Goal: Task Accomplishment & Management: Complete application form

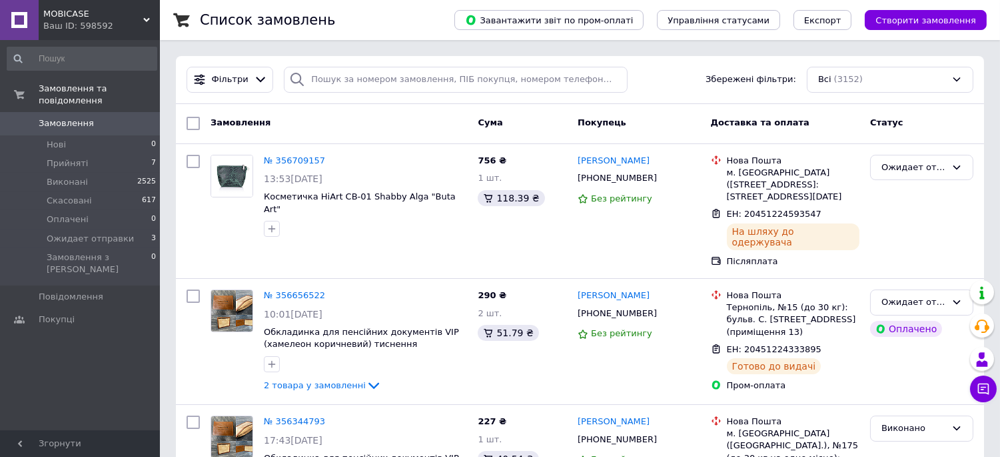
drag, startPoint x: 172, startPoint y: 107, endPoint x: 171, endPoint y: 117, distance: 10.0
click at [913, 23] on span "Створити замовлення" at bounding box center [926, 20] width 101 height 10
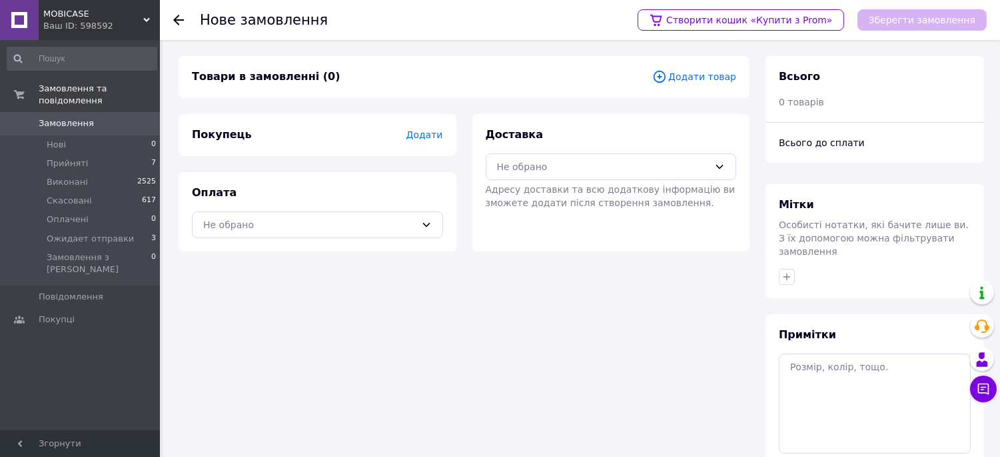
click at [427, 132] on span "Додати" at bounding box center [424, 134] width 37 height 11
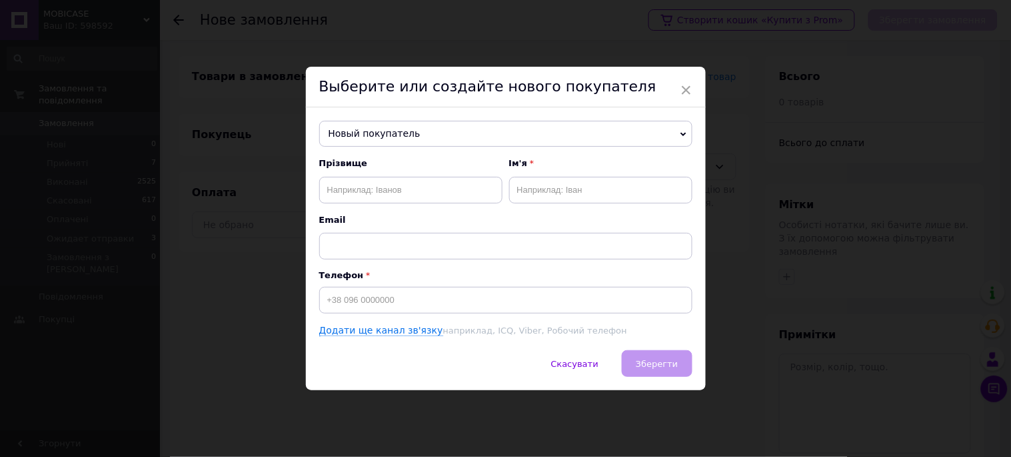
click at [675, 131] on span "Новый покупатель" at bounding box center [505, 134] width 373 height 27
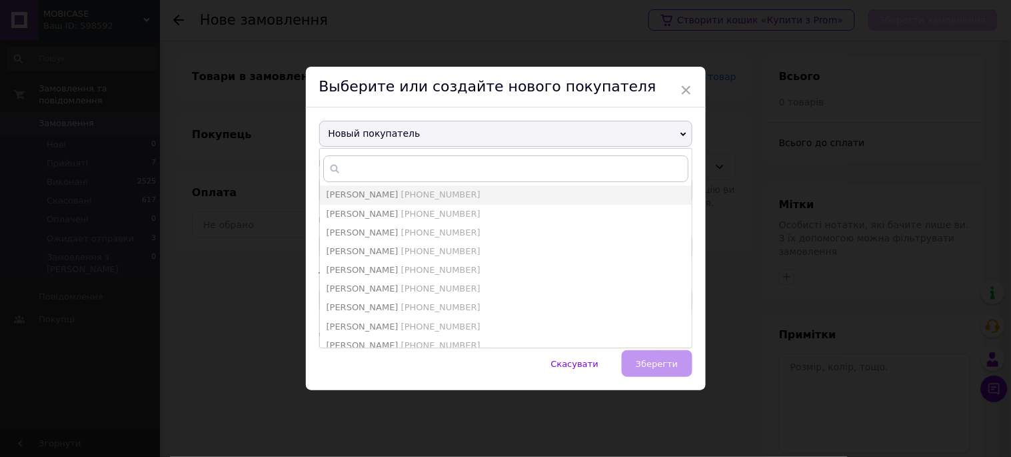
click at [675, 131] on span "Новый покупатель" at bounding box center [505, 134] width 373 height 27
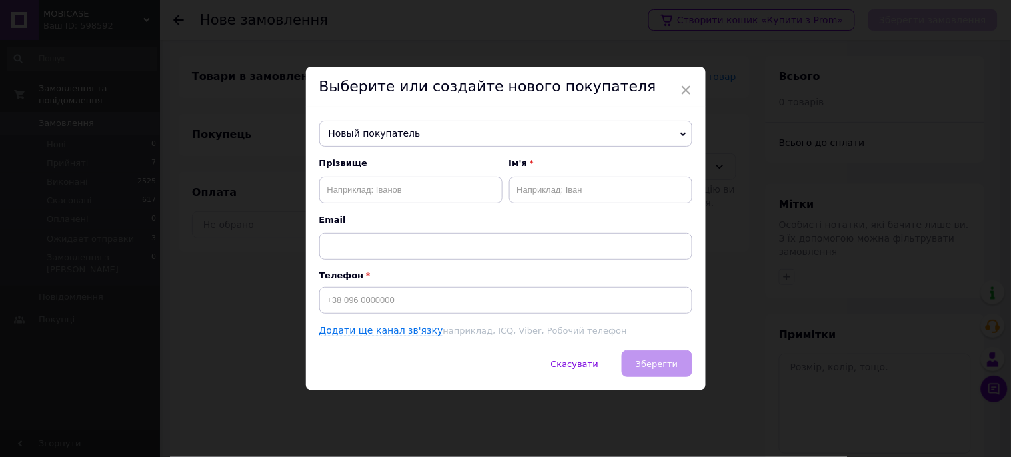
click at [675, 131] on span "Новый покупатель" at bounding box center [505, 134] width 373 height 27
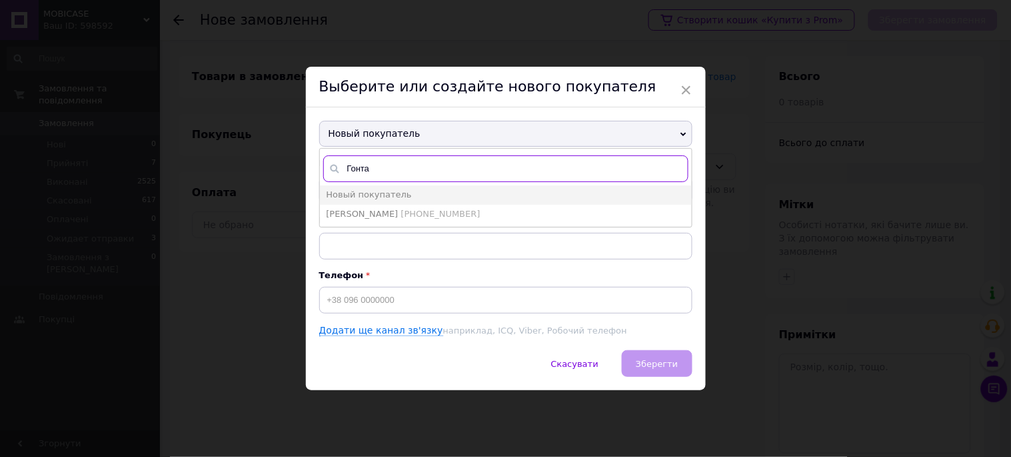
type input "Гонта"
click at [633, 103] on div "Выберите или создайте нового покупателя" at bounding box center [506, 87] width 400 height 41
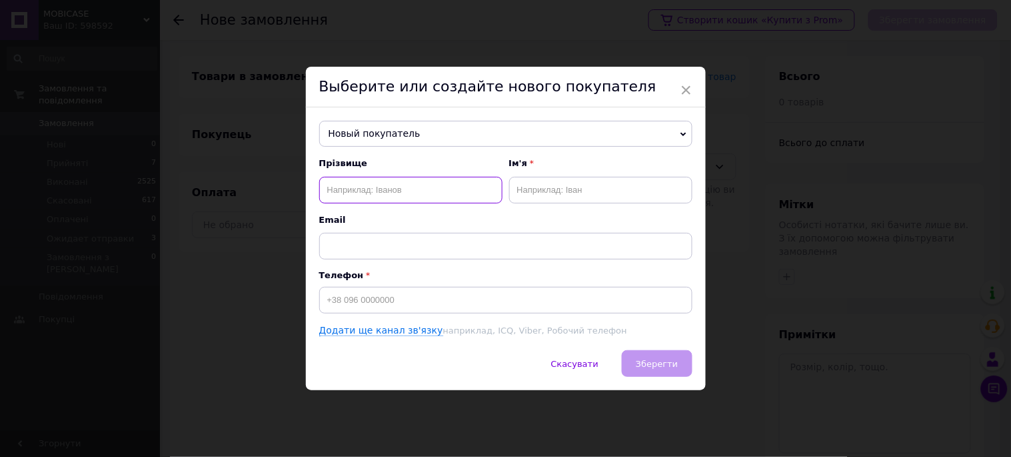
click at [436, 191] on input "text" at bounding box center [410, 190] width 183 height 27
type input "Гонта"
click at [581, 183] on input "text" at bounding box center [600, 190] width 183 height 27
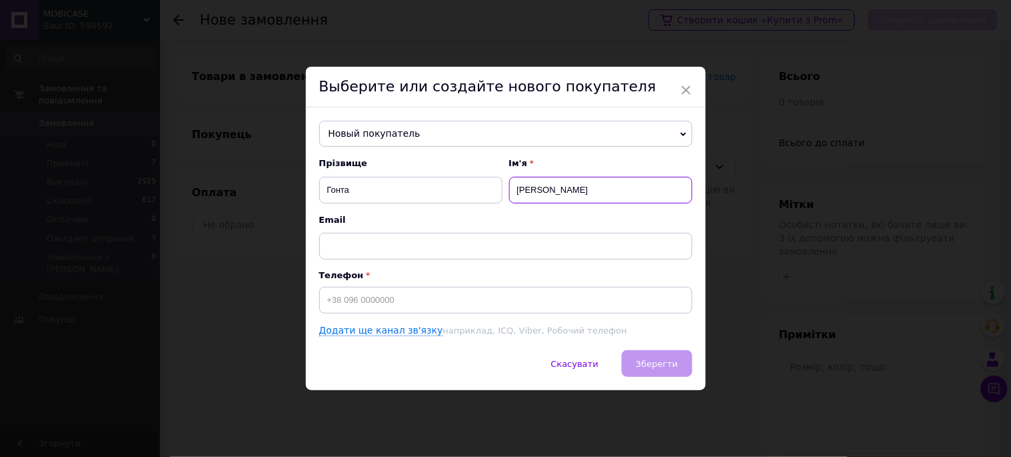
type input "[PERSON_NAME]"
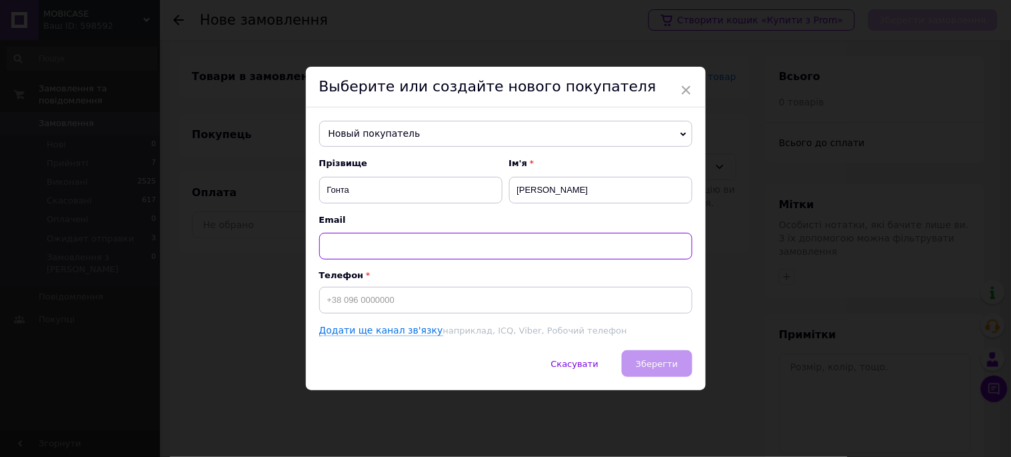
click at [511, 233] on input "text" at bounding box center [505, 246] width 373 height 27
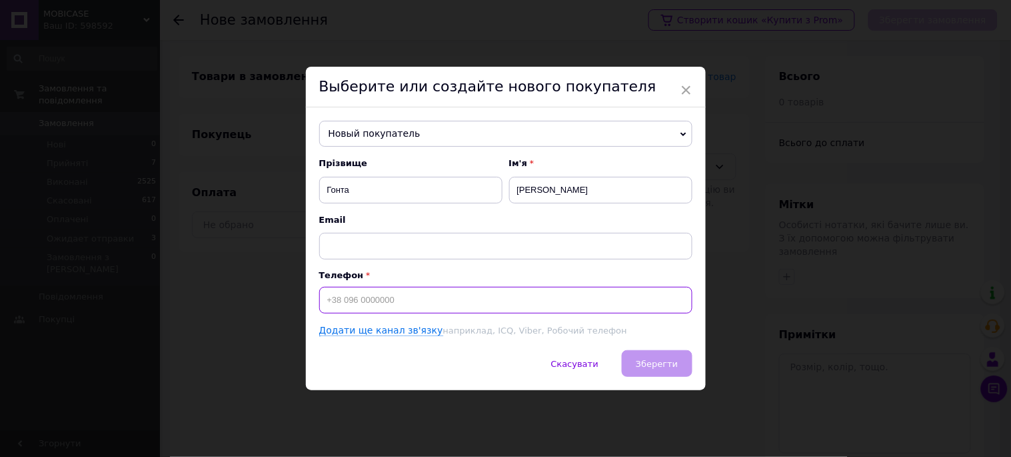
click at [452, 291] on input at bounding box center [505, 300] width 373 height 27
type input "0"
type input "+"
type input "9"
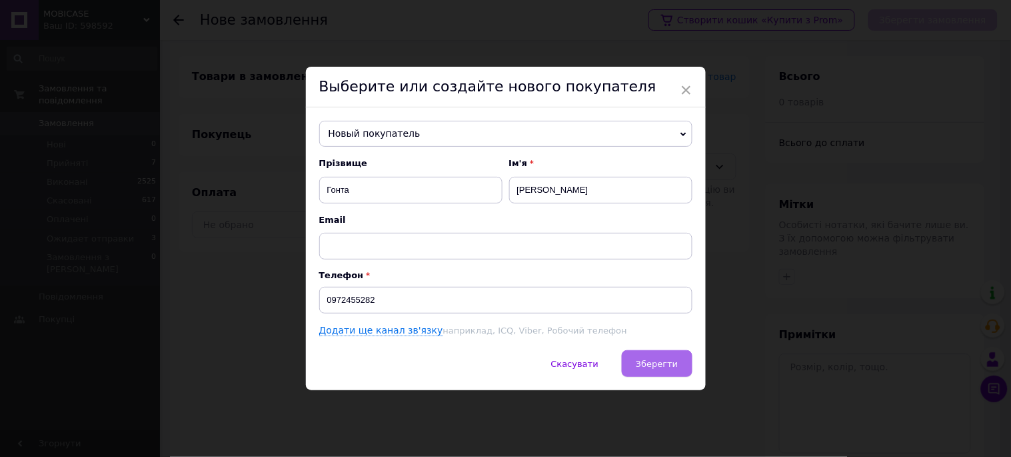
click at [661, 371] on button "Зберегти" at bounding box center [657, 363] width 70 height 27
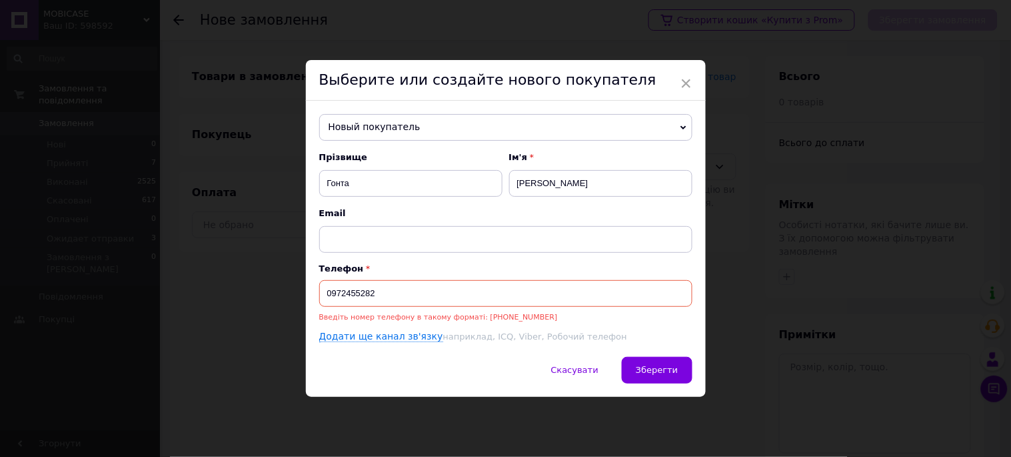
click at [325, 295] on input "0972455282" at bounding box center [505, 293] width 373 height 27
type input "[PHONE_NUMBER]"
click at [653, 368] on span "Зберегти" at bounding box center [657, 370] width 42 height 10
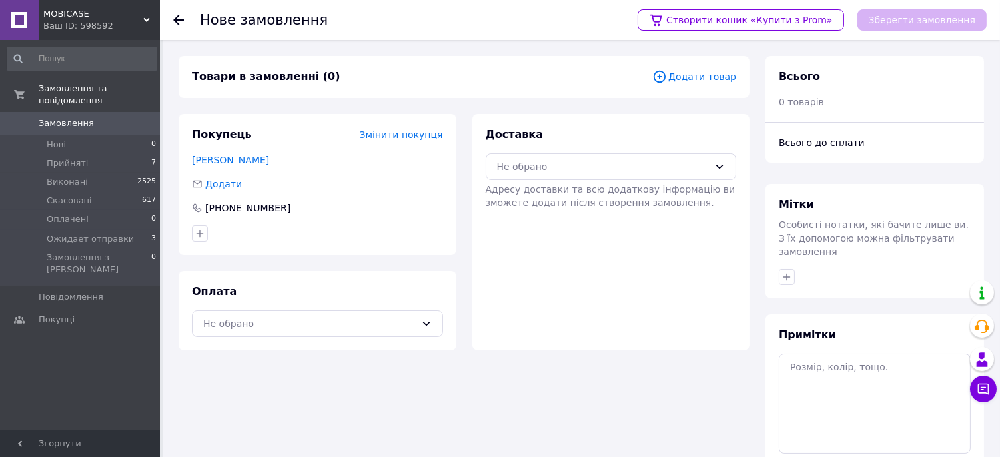
click at [701, 83] on span "Додати товар" at bounding box center [695, 76] width 84 height 15
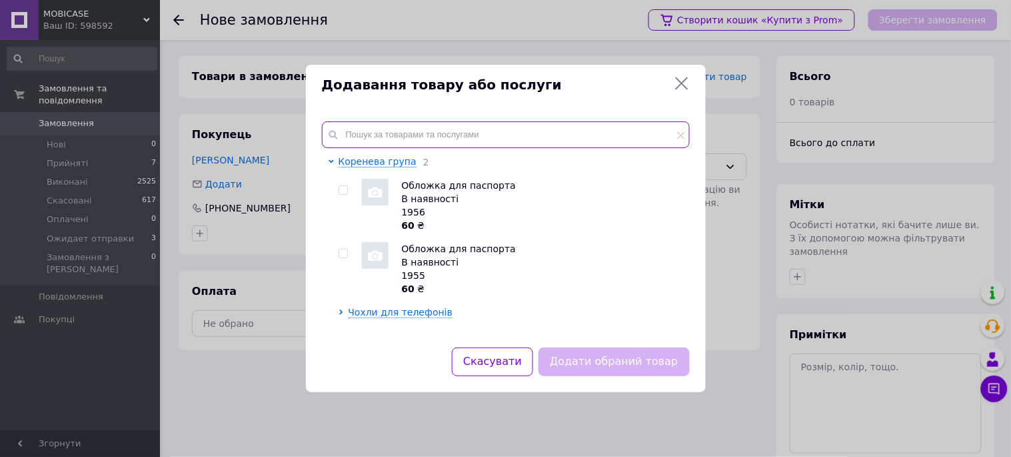
click at [531, 137] on input "text" at bounding box center [506, 134] width 368 height 27
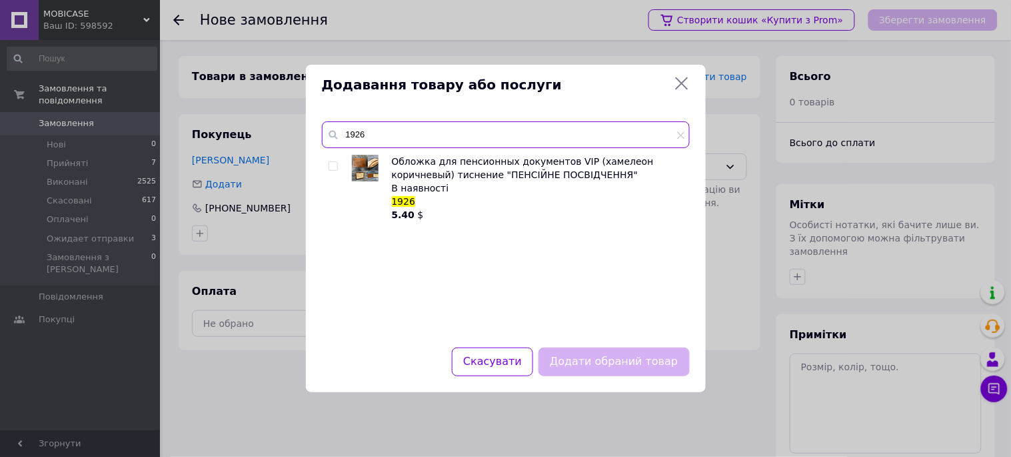
type input "1926"
click at [333, 165] on input "checkbox" at bounding box center [333, 166] width 9 height 9
checkbox input "true"
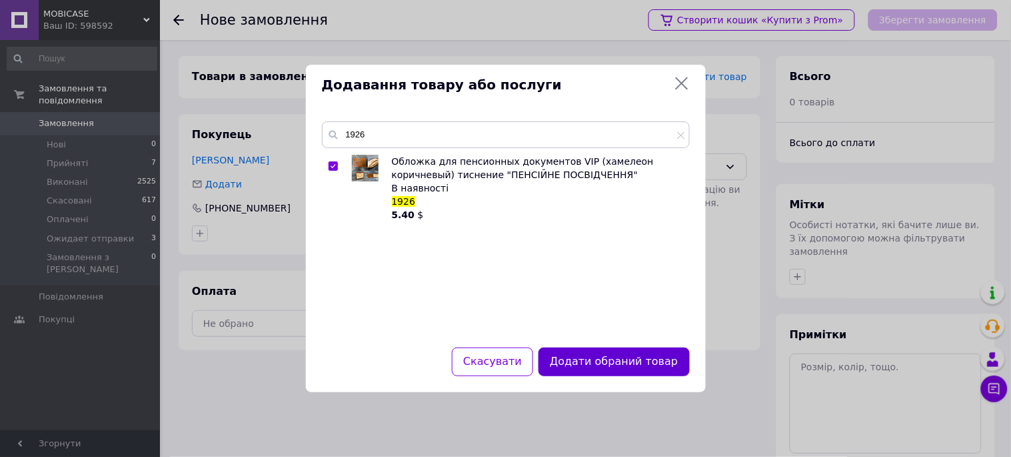
click at [660, 365] on button "Додати обраний товар" at bounding box center [614, 361] width 151 height 29
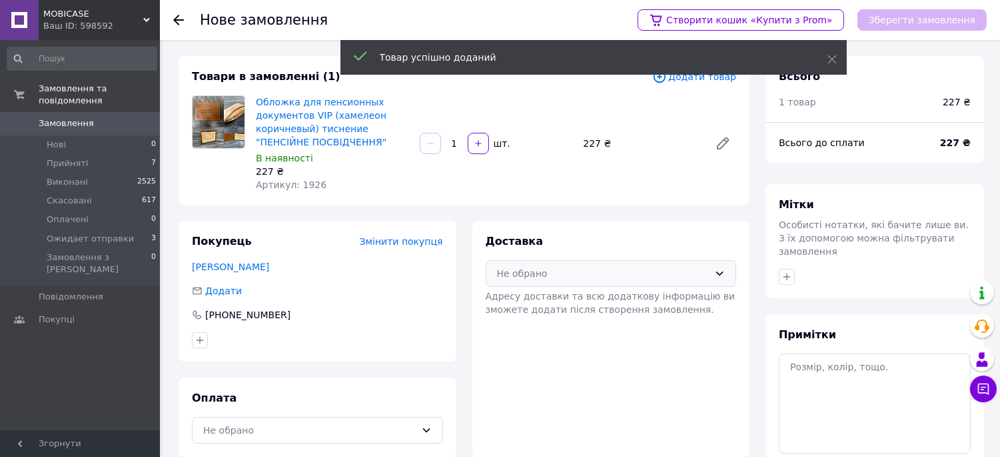
click at [580, 274] on div "Не обрано" at bounding box center [603, 273] width 213 height 15
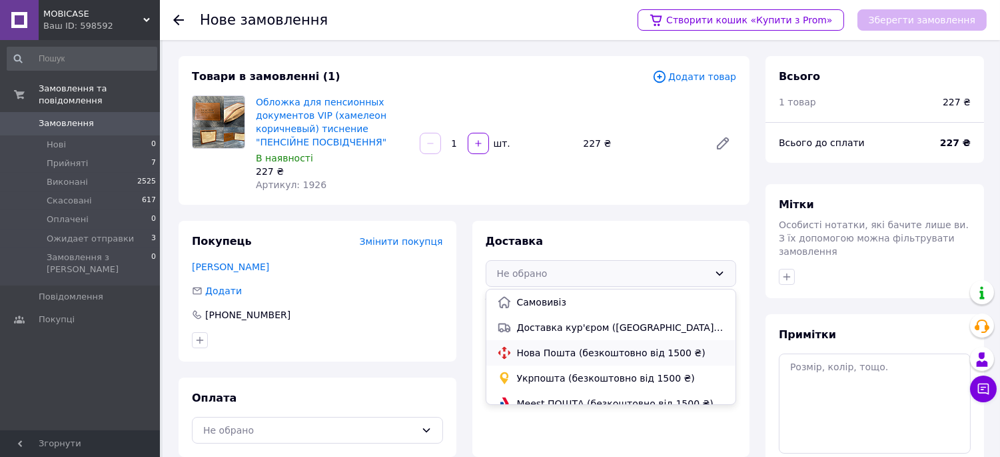
click at [575, 353] on span "Нова Пошта (безкоштовно від 1500 ₴)" at bounding box center [621, 352] width 209 height 13
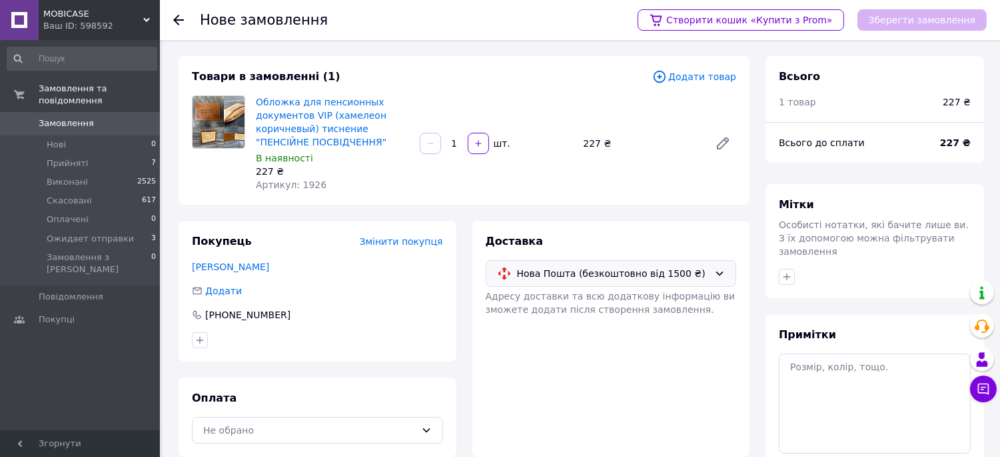
scroll to position [74, 0]
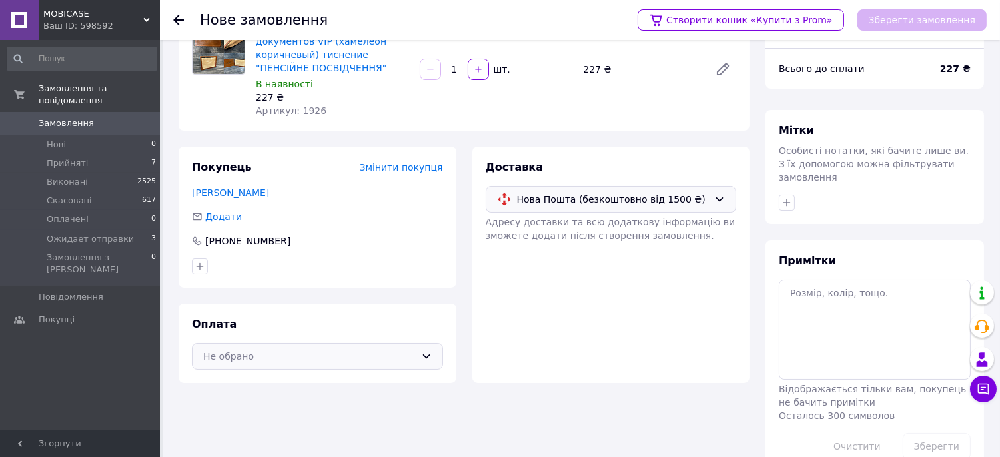
click at [403, 357] on div "Не обрано" at bounding box center [309, 356] width 213 height 15
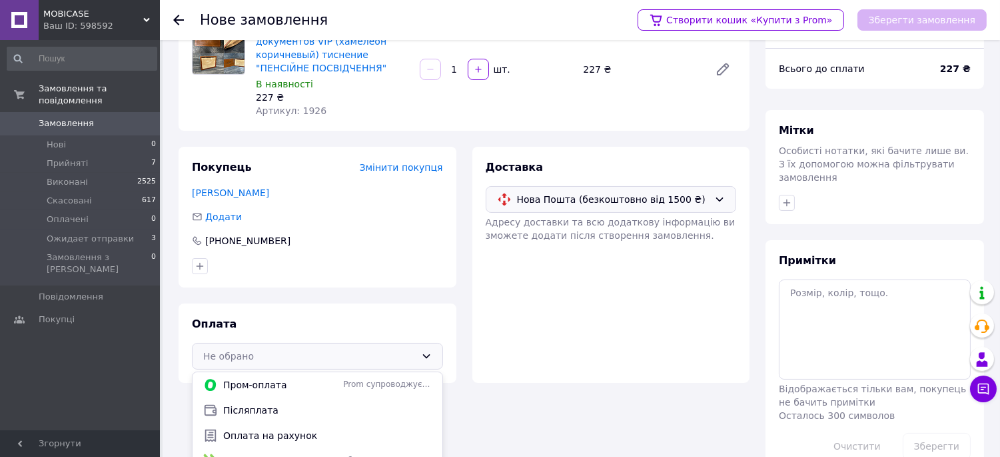
scroll to position [104, 0]
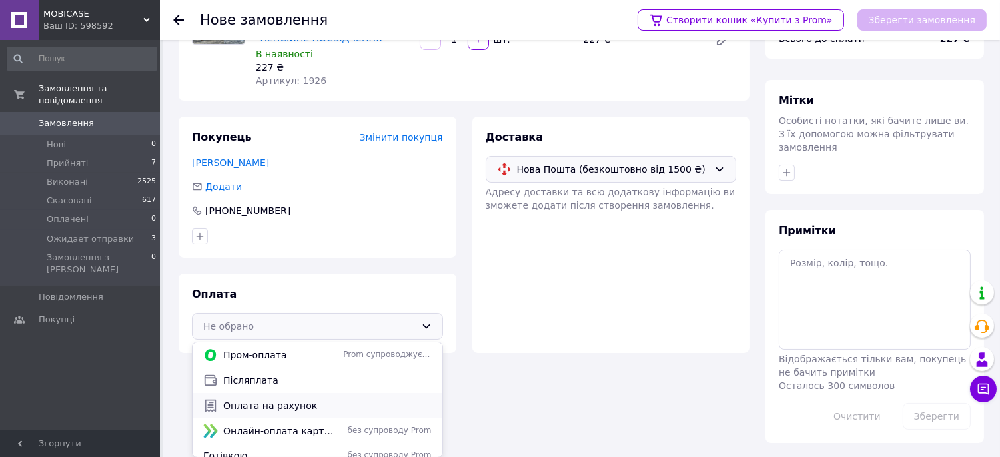
click at [241, 411] on div "Оплата на рахунок" at bounding box center [318, 405] width 234 height 15
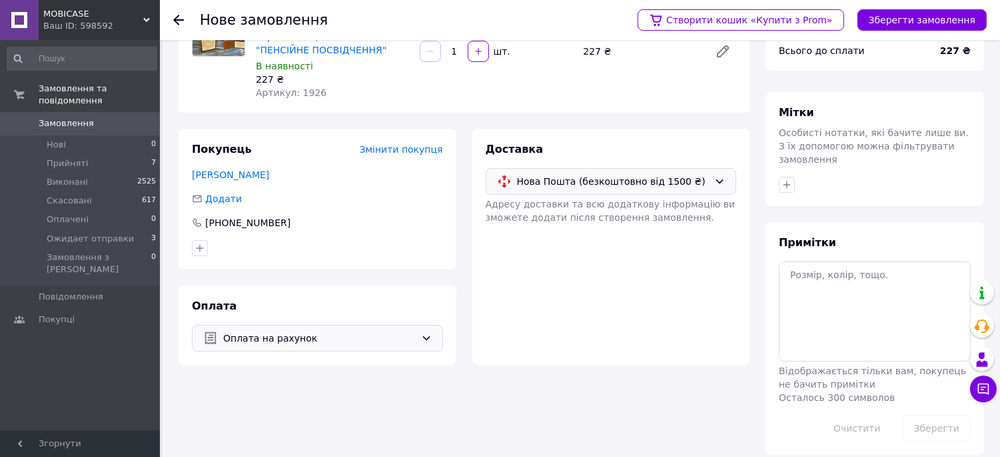
scroll to position [0, 0]
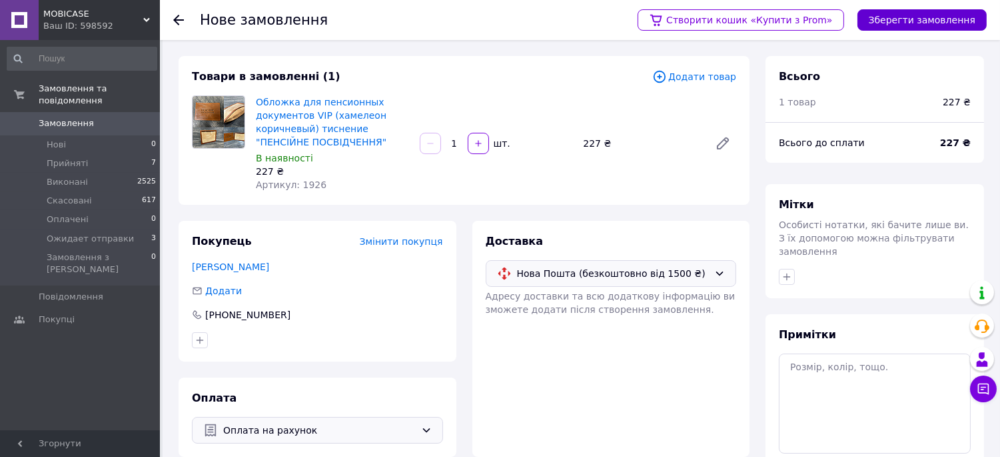
click at [931, 14] on button "Зберегти замовлення" at bounding box center [922, 19] width 129 height 21
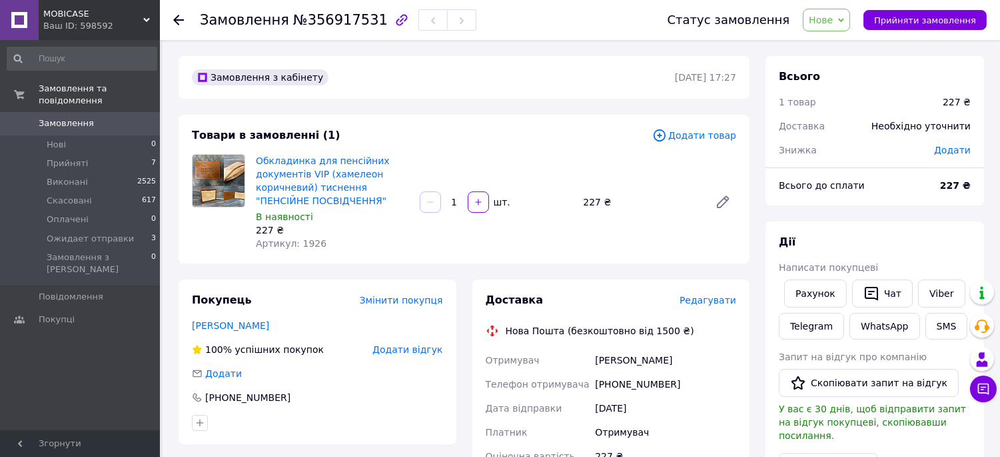
click at [833, 20] on span "Нове" at bounding box center [821, 20] width 24 height 11
click at [843, 48] on li "Прийнято" at bounding box center [854, 47] width 101 height 20
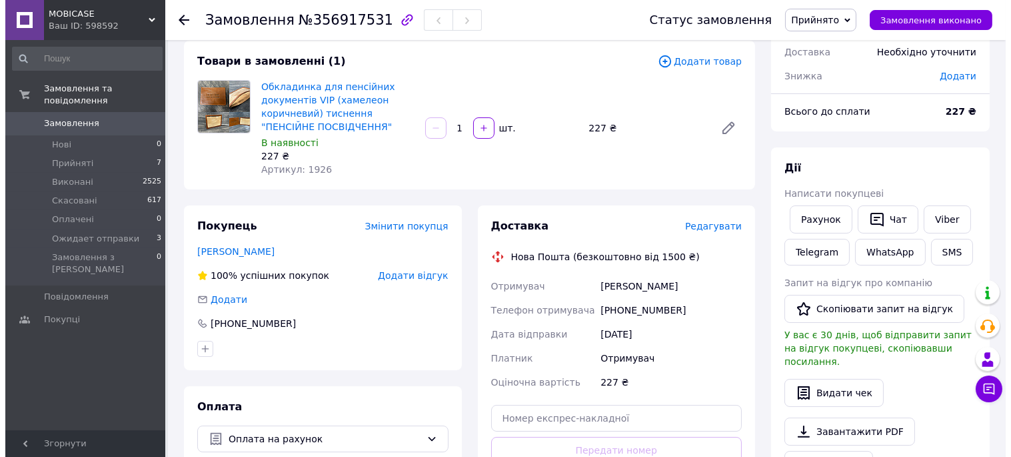
scroll to position [148, 0]
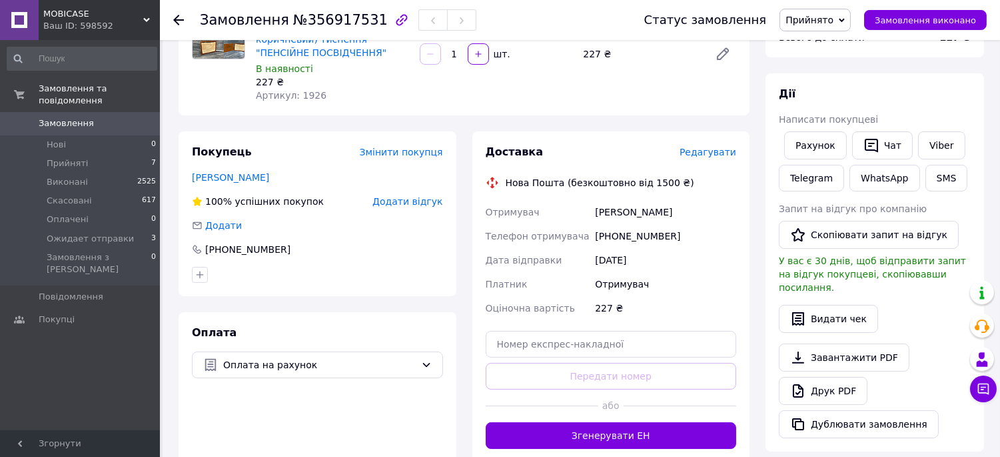
click at [717, 157] on span "Редагувати" at bounding box center [708, 152] width 57 height 11
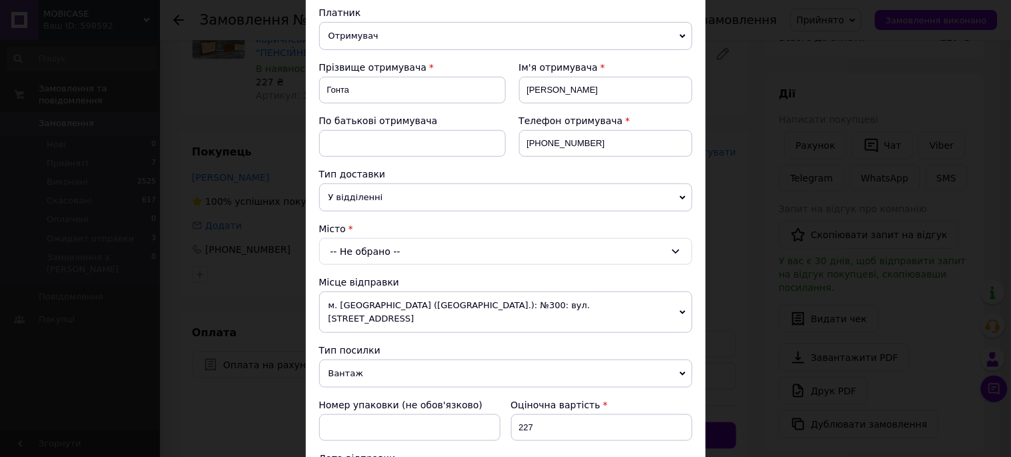
click at [408, 199] on span "У відділенні" at bounding box center [505, 197] width 373 height 28
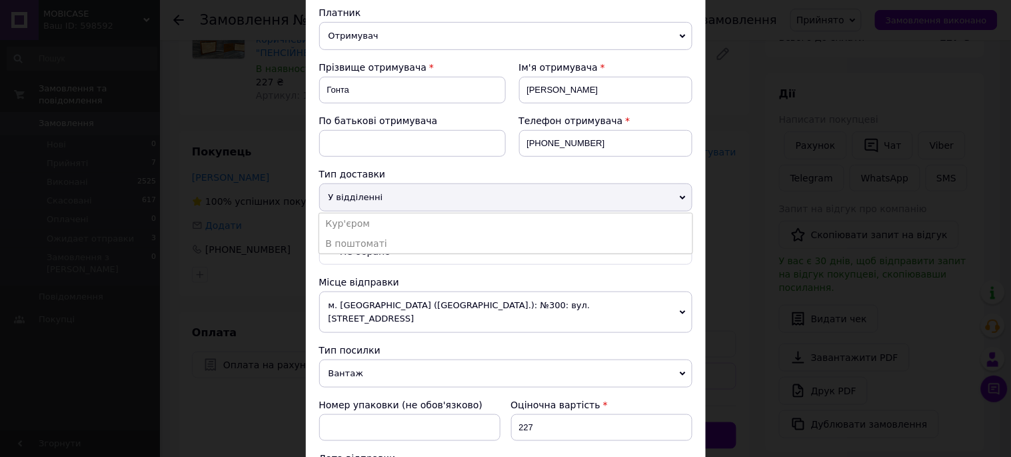
click at [408, 199] on span "У відділенні" at bounding box center [505, 197] width 373 height 28
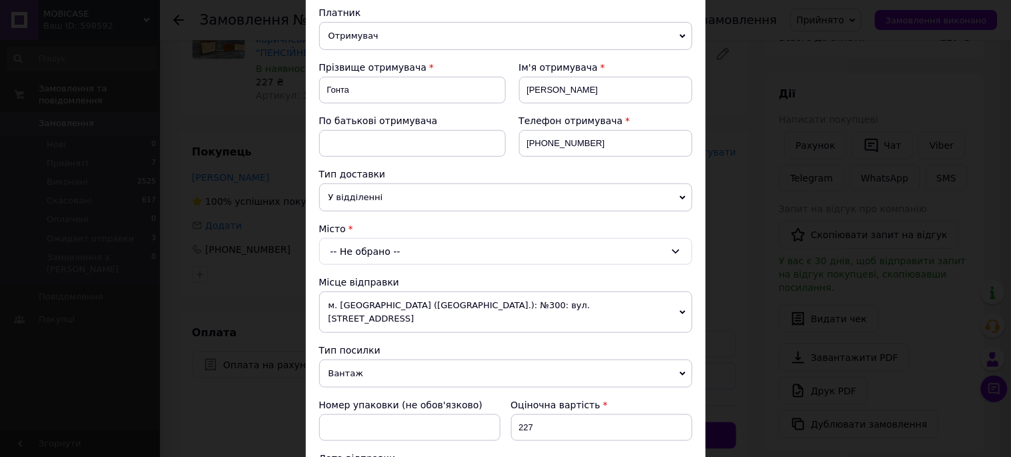
click at [409, 249] on div "-- Не обрано --" at bounding box center [505, 251] width 373 height 27
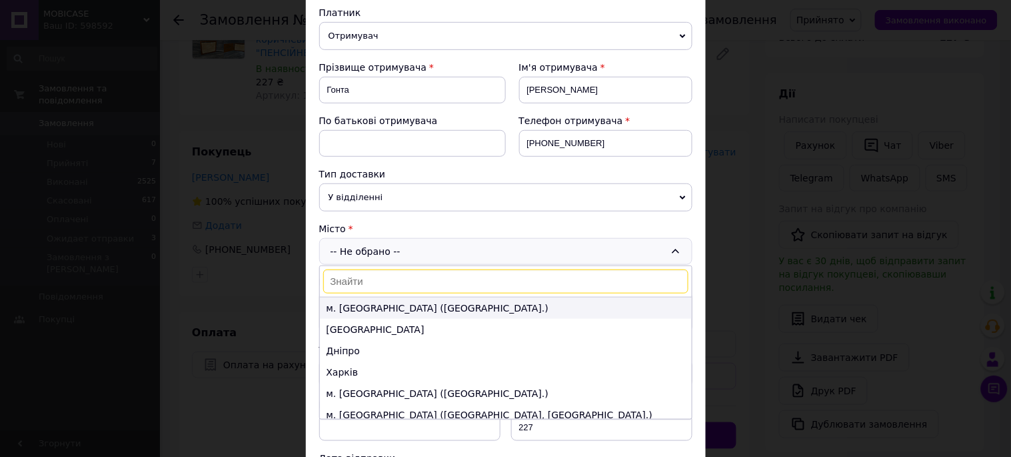
click at [403, 315] on li "м. [GEOGRAPHIC_DATA] ([GEOGRAPHIC_DATA].)" at bounding box center [506, 307] width 372 height 21
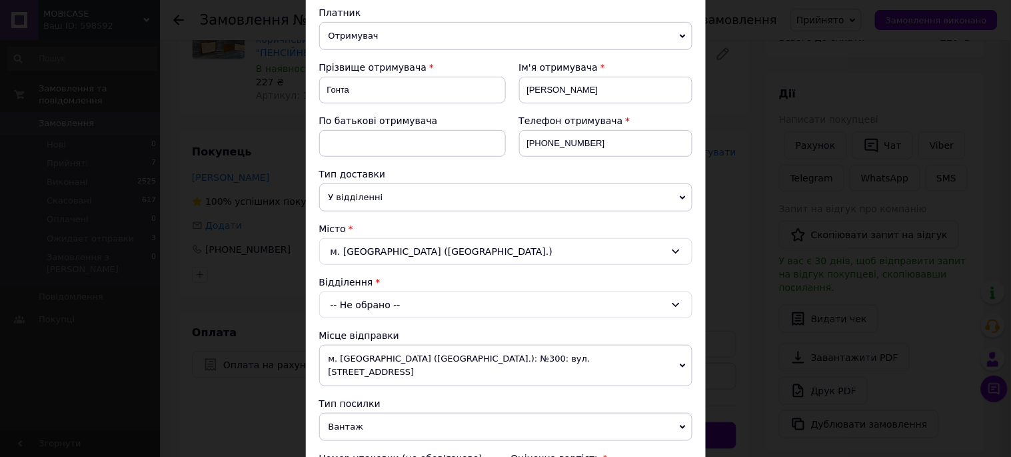
click at [398, 300] on div "-- Не обрано --" at bounding box center [505, 304] width 373 height 27
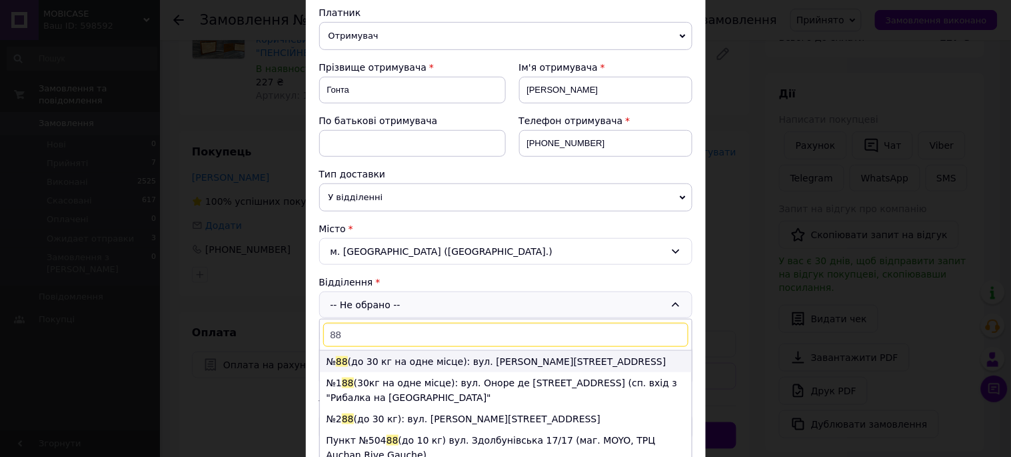
type input "88"
click at [390, 365] on li "№ 88 (до 30 кг на одне місце): вул. [PERSON_NAME][STREET_ADDRESS]" at bounding box center [506, 361] width 372 height 21
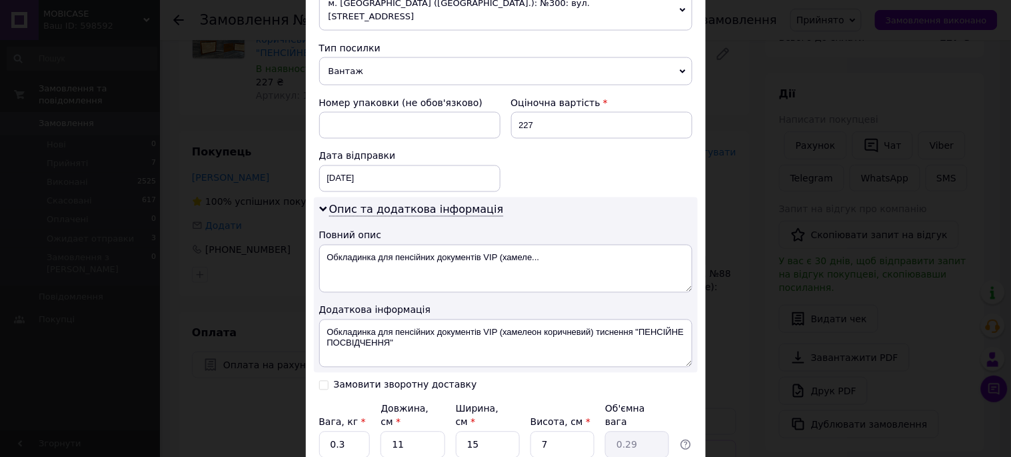
scroll to position [592, 0]
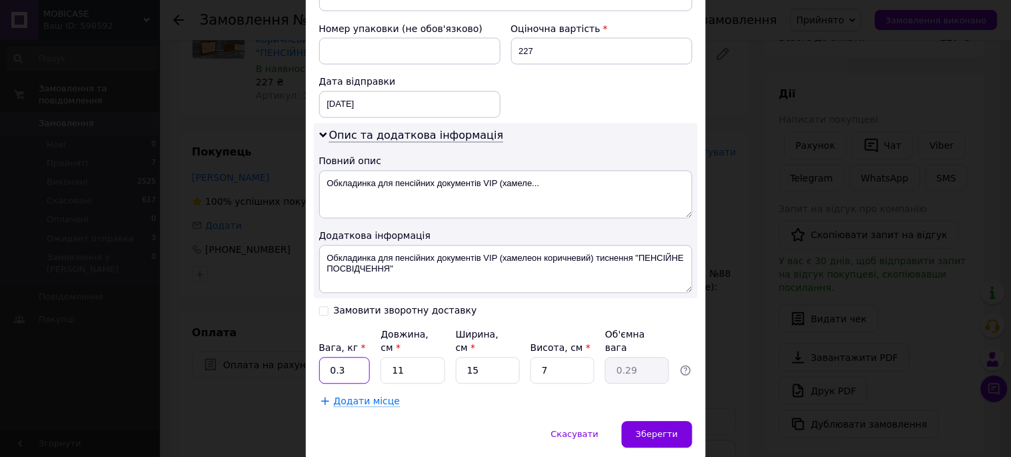
drag, startPoint x: 345, startPoint y: 330, endPoint x: 337, endPoint y: 332, distance: 7.6
click at [337, 357] on input "0.3" at bounding box center [344, 370] width 51 height 27
type input "0.1"
click at [419, 357] on input "11" at bounding box center [413, 370] width 64 height 27
drag, startPoint x: 403, startPoint y: 335, endPoint x: 383, endPoint y: 335, distance: 20.7
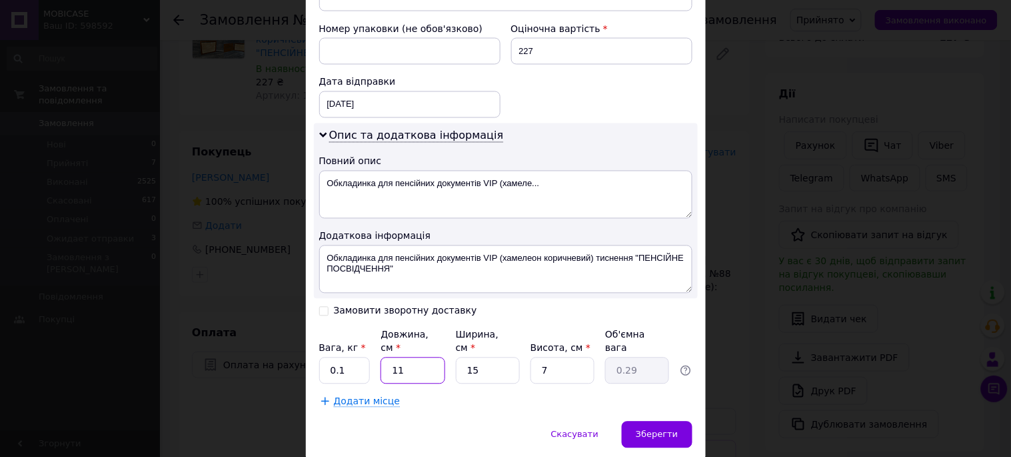
click at [383, 357] on input "11" at bounding box center [413, 370] width 64 height 27
type input "1"
type input "0.1"
type input "15"
type input "0.39"
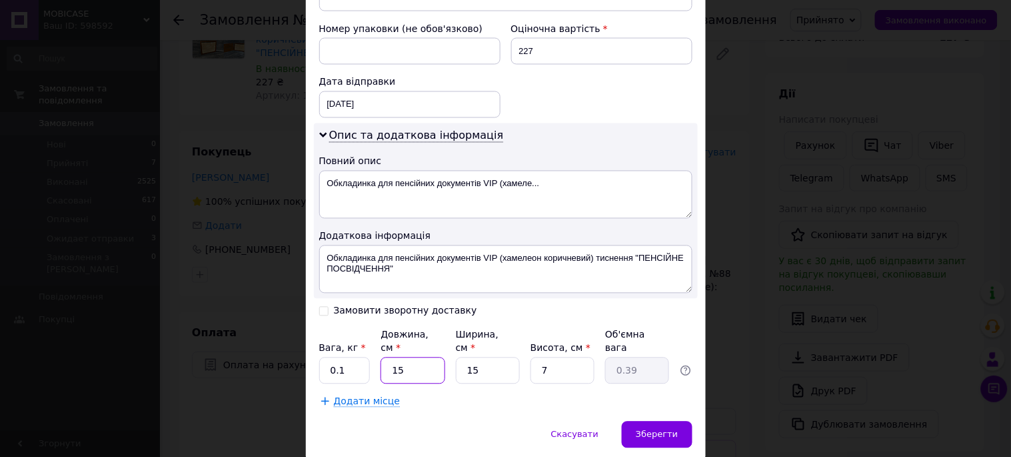
type input "15"
drag, startPoint x: 521, startPoint y: 325, endPoint x: 440, endPoint y: 329, distance: 81.5
click at [440, 329] on div "Вага, кг * 0.1 Довжина, см * 15 Ширина, см * 15 Висота, см * 7 Об'ємна вага 0.39" at bounding box center [505, 356] width 373 height 56
click at [475, 357] on input "15" at bounding box center [488, 370] width 64 height 27
drag, startPoint x: 477, startPoint y: 331, endPoint x: 467, endPoint y: 331, distance: 10.0
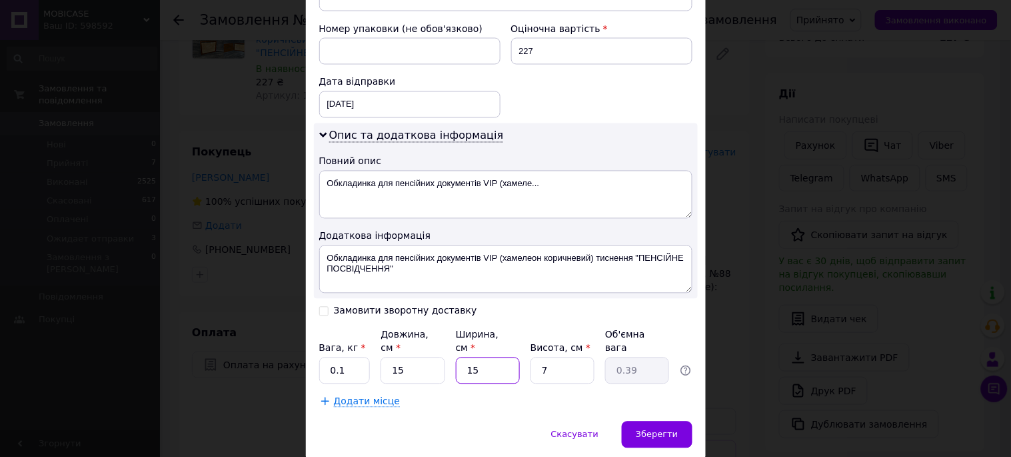
click at [467, 357] on input "15" at bounding box center [488, 370] width 64 height 27
type input "1"
type input "0.1"
type input "11"
type input "0.29"
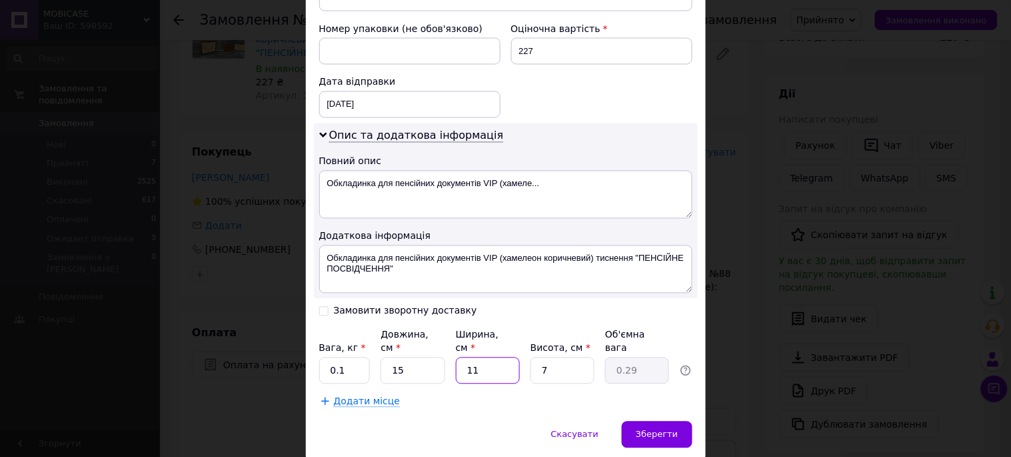
type input "11"
drag, startPoint x: 558, startPoint y: 335, endPoint x: 540, endPoint y: 335, distance: 18.0
click at [540, 357] on input "7" at bounding box center [563, 370] width 64 height 27
type input "1"
type input "0.1"
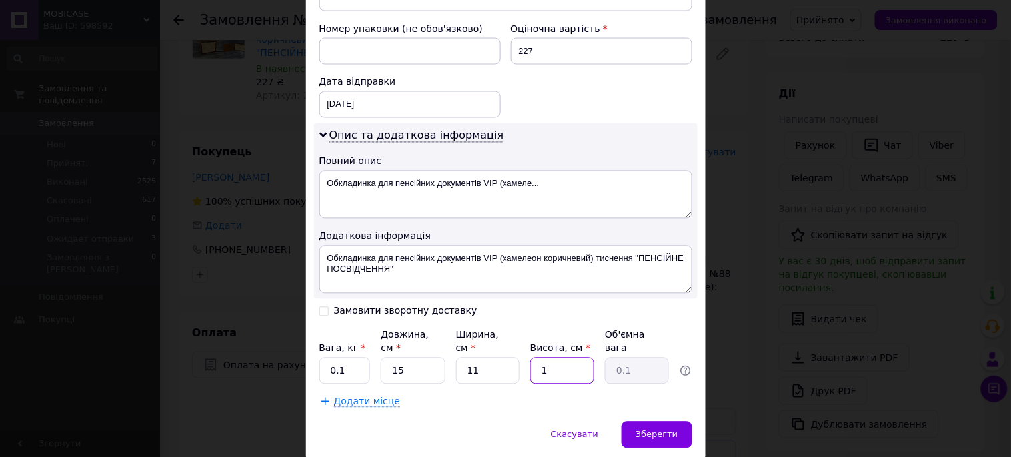
drag, startPoint x: 555, startPoint y: 335, endPoint x: 536, endPoint y: 335, distance: 18.7
click at [536, 357] on input "1" at bounding box center [563, 370] width 64 height 27
type input "2.5"
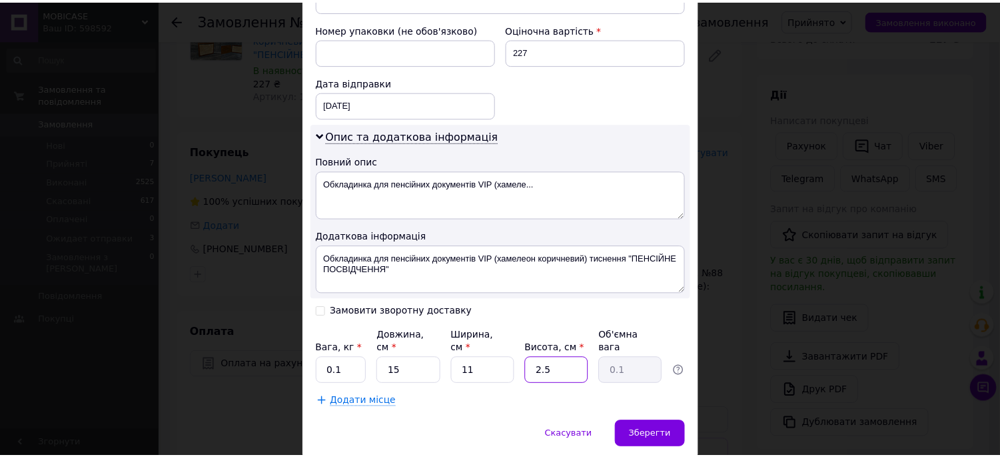
scroll to position [603, 0]
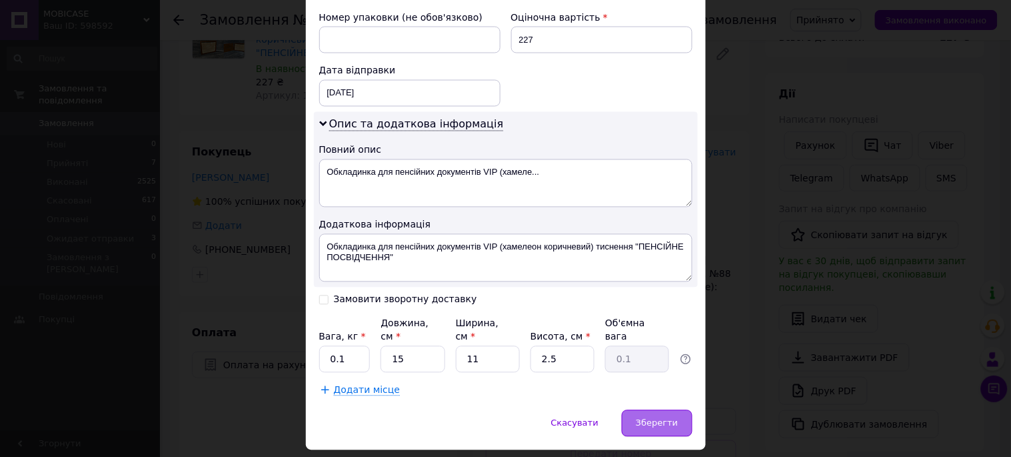
click at [677, 410] on div "Зберегти" at bounding box center [657, 423] width 70 height 27
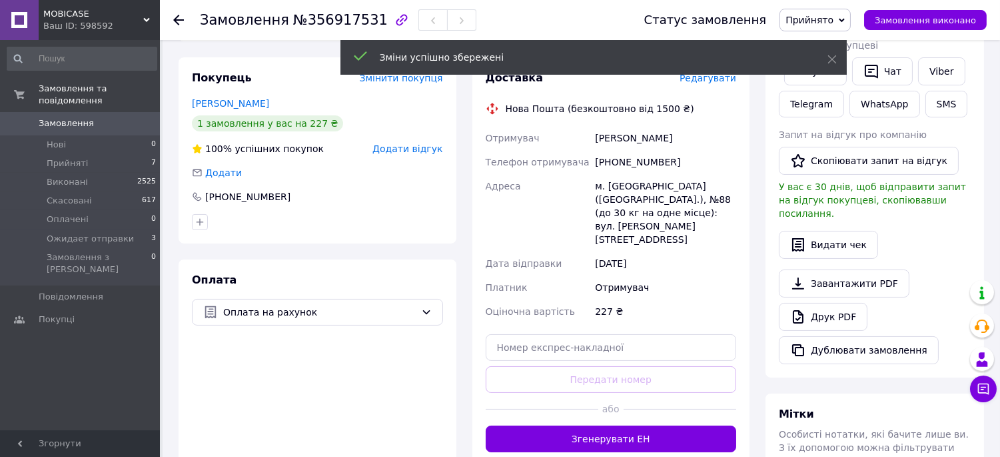
scroll to position [296, 0]
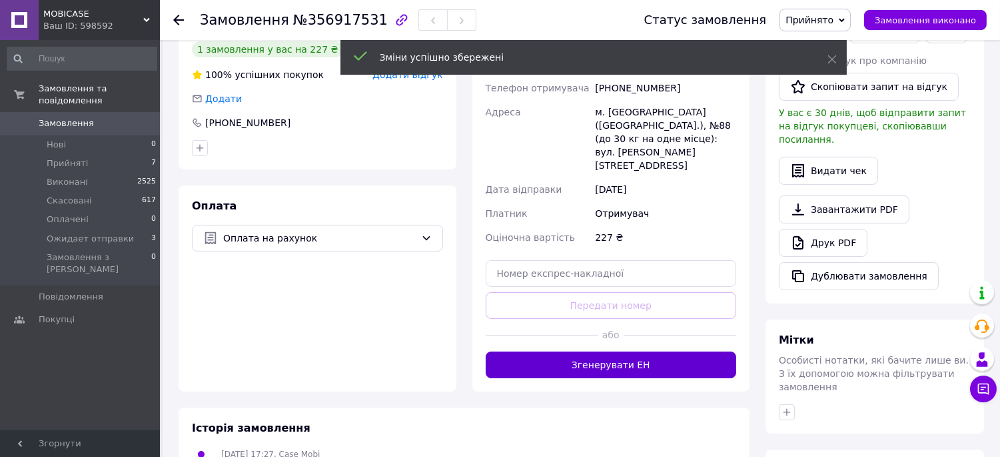
click at [641, 351] on button "Згенерувати ЕН" at bounding box center [611, 364] width 251 height 27
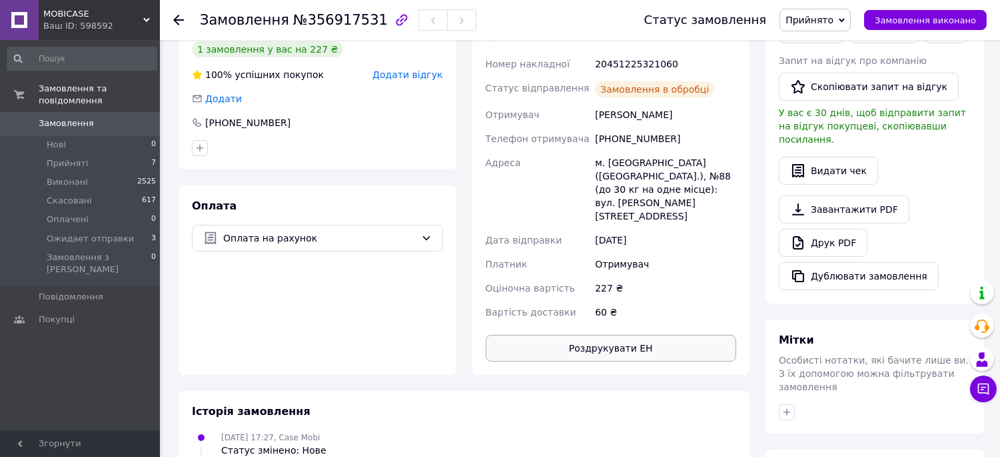
click at [643, 335] on button "Роздрукувати ЕН" at bounding box center [611, 348] width 251 height 27
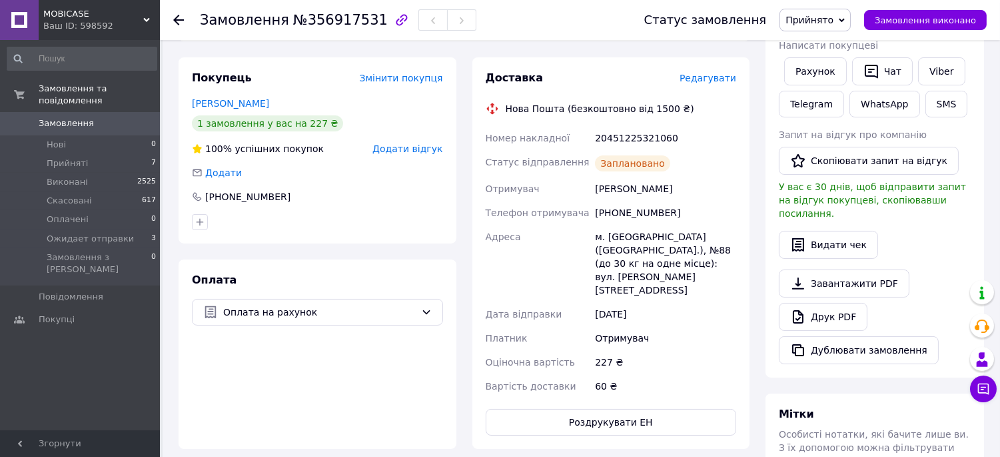
scroll to position [148, 0]
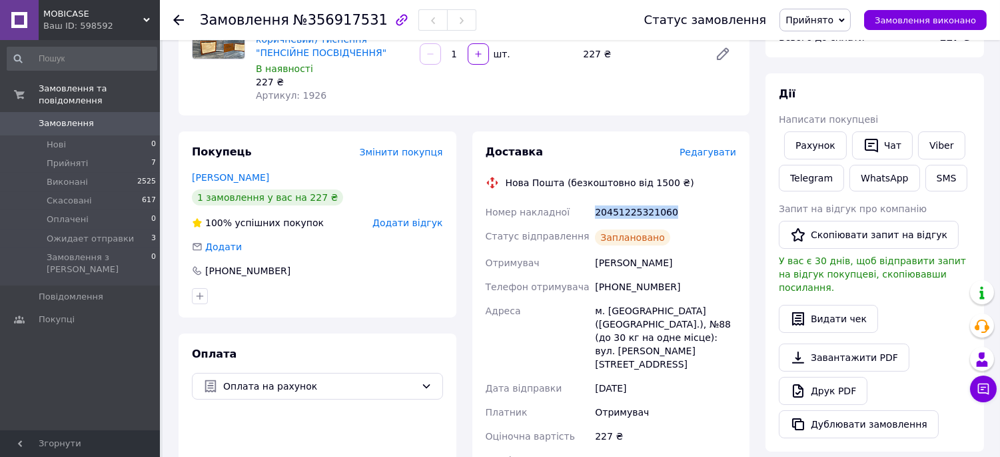
drag, startPoint x: 681, startPoint y: 215, endPoint x: 585, endPoint y: 215, distance: 96.0
click at [585, 215] on div "Номер накладної 20451225321060 Статус відправлення Заплановано Отримувач [PERSO…" at bounding box center [611, 336] width 257 height 272
copy div "Номер накладної 20451225321060"
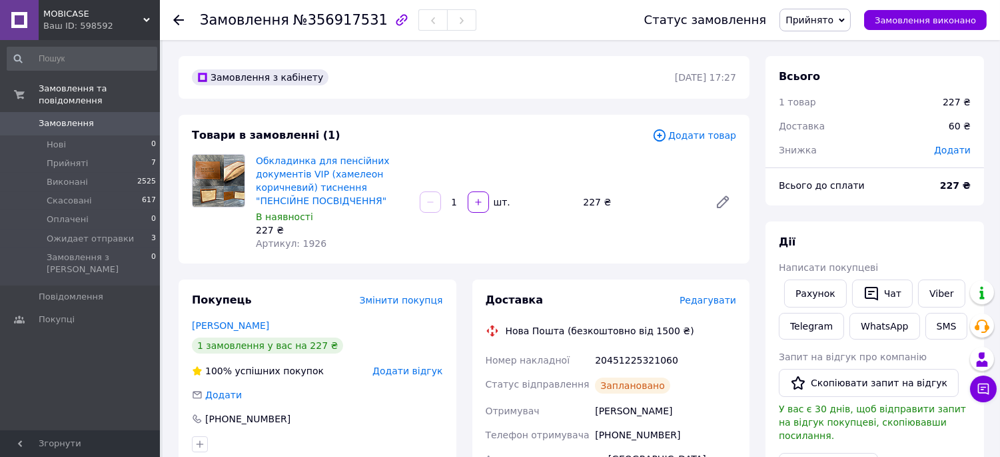
click at [176, 15] on icon at bounding box center [178, 20] width 11 height 11
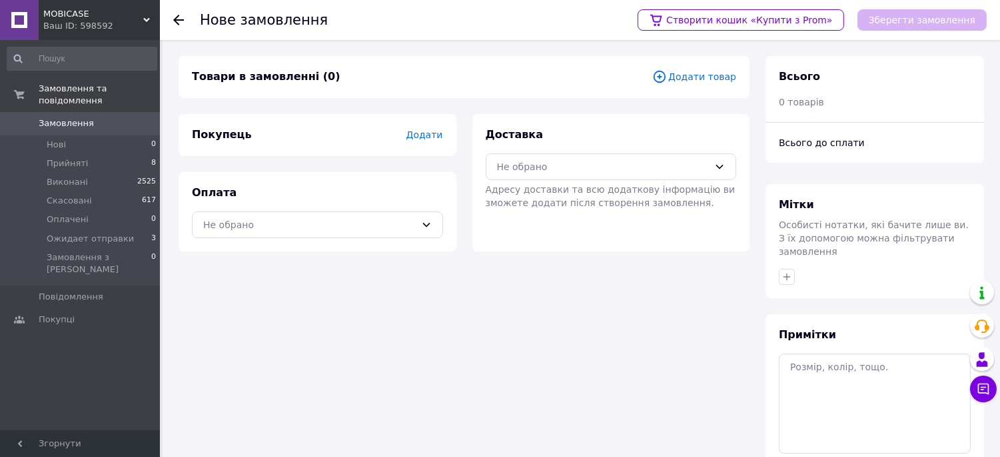
click at [104, 117] on span "Замовлення" at bounding box center [81, 123] width 85 height 12
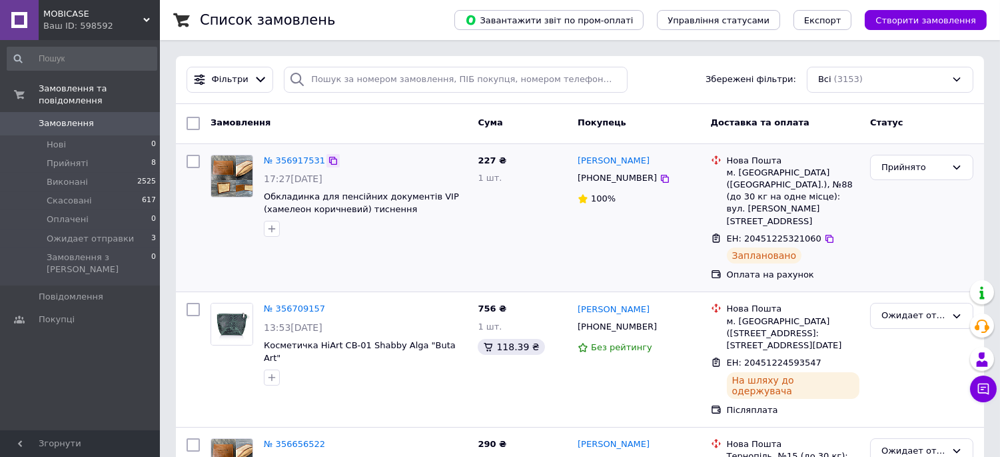
click at [329, 159] on icon at bounding box center [333, 161] width 8 height 8
